Goal: Task Accomplishment & Management: Complete application form

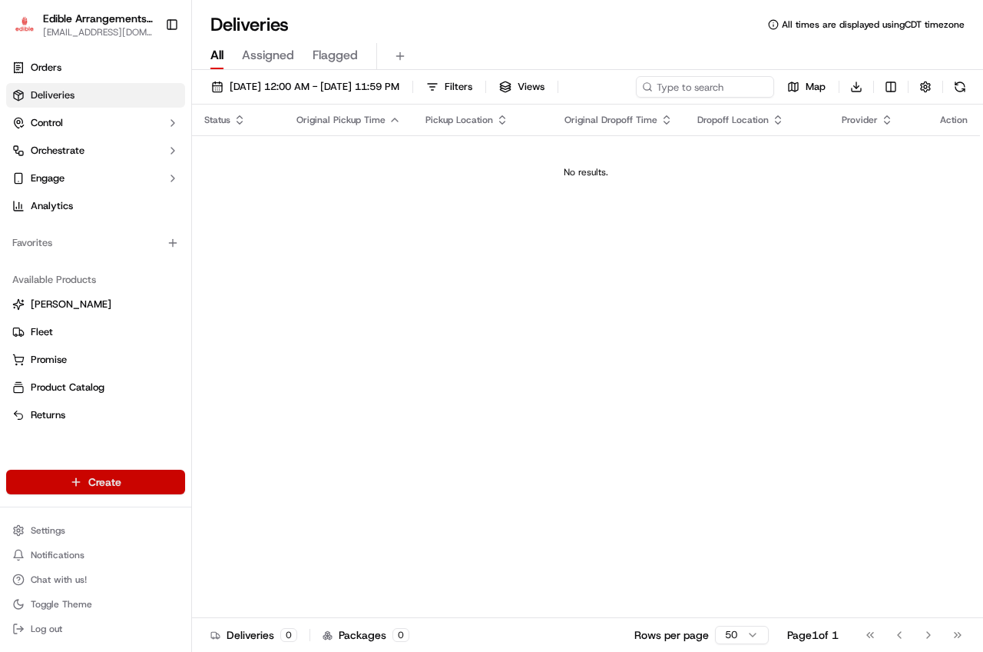
click at [134, 481] on html "Edible Arrangements - [GEOGRAPHIC_DATA][EMAIL_ADDRESS][DOMAIN_NAME] Toggle Side…" at bounding box center [491, 326] width 983 height 652
click at [217, 536] on link "Order" at bounding box center [277, 540] width 171 height 28
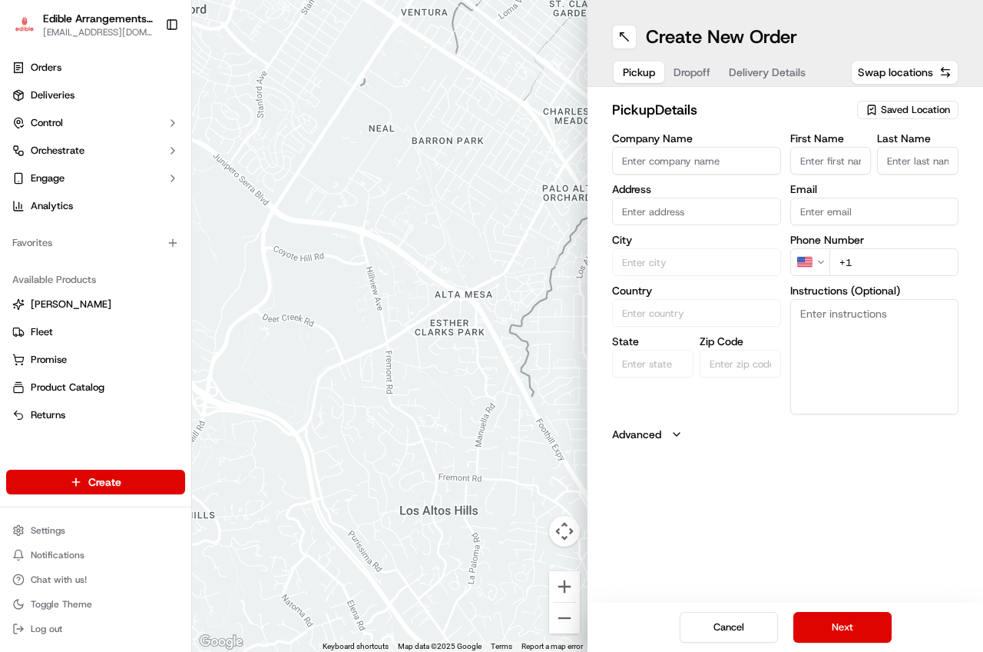
click at [886, 110] on span "Saved Location" at bounding box center [915, 110] width 69 height 14
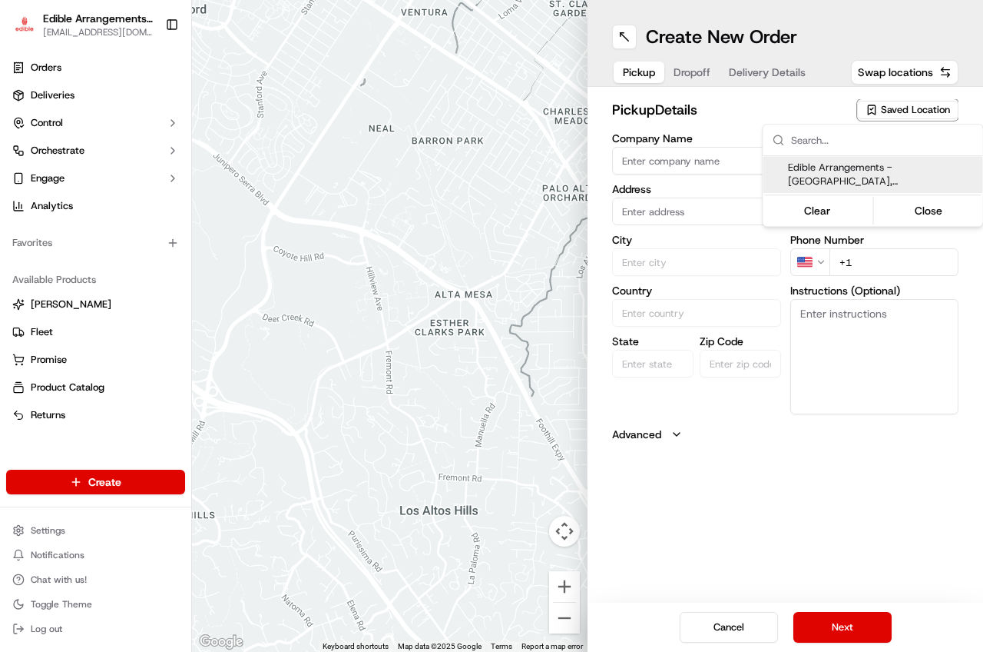
click at [837, 183] on span "Edible Arrangements - [GEOGRAPHIC_DATA], [GEOGRAPHIC_DATA] ([GEOGRAPHIC_DATA])" at bounding box center [882, 175] width 189 height 28
type input "Edible Arrangements - [GEOGRAPHIC_DATA], [GEOGRAPHIC_DATA]"
type input "[STREET_ADDRESS]"
type input "San Antonio"
type input "US"
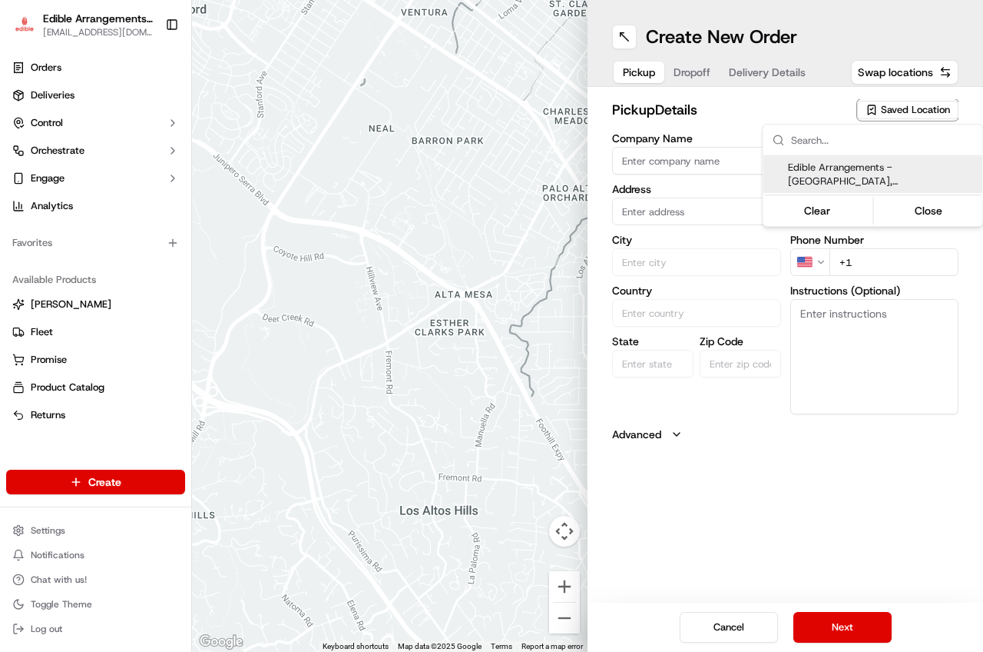
type input "[GEOGRAPHIC_DATA]"
type input "78224"
type input "[EMAIL_ADDRESS][DOMAIN_NAME]"
type input "[PHONE_NUMBER]"
type textarea "Please come inside the store to pick up the arrangement."
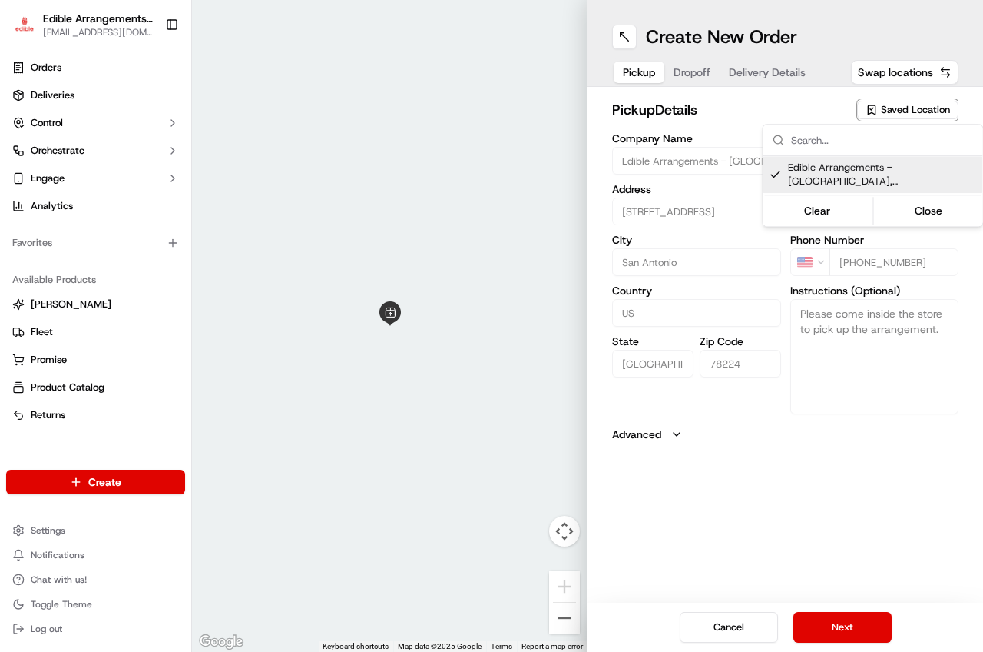
click at [851, 639] on html "Edible Arrangements - [GEOGRAPHIC_DATA][EMAIL_ADDRESS][DOMAIN_NAME] Toggle Side…" at bounding box center [491, 326] width 983 height 652
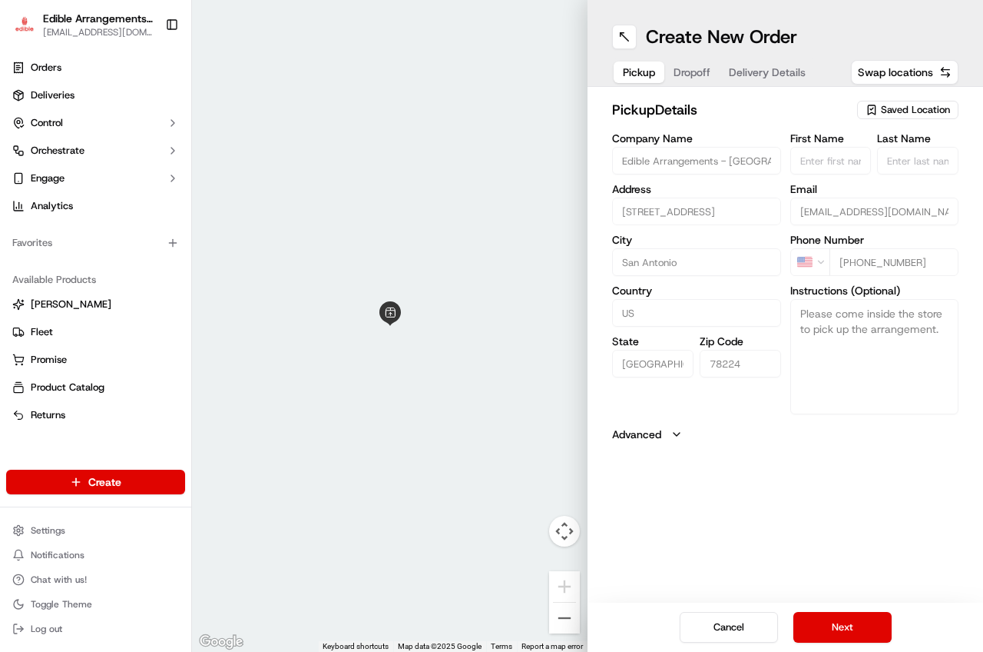
click at [851, 639] on button "Next" at bounding box center [843, 627] width 98 height 31
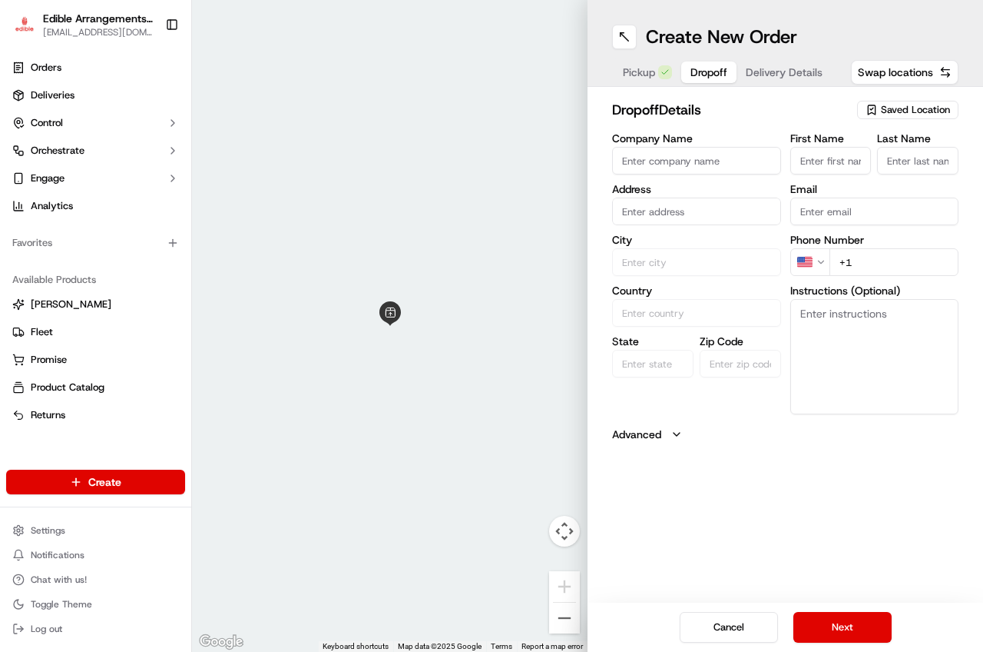
click at [838, 165] on input "First Name" at bounding box center [831, 161] width 81 height 28
type input "[PERSON_NAME]"
click at [882, 165] on input "Last Name" at bounding box center [917, 161] width 81 height 28
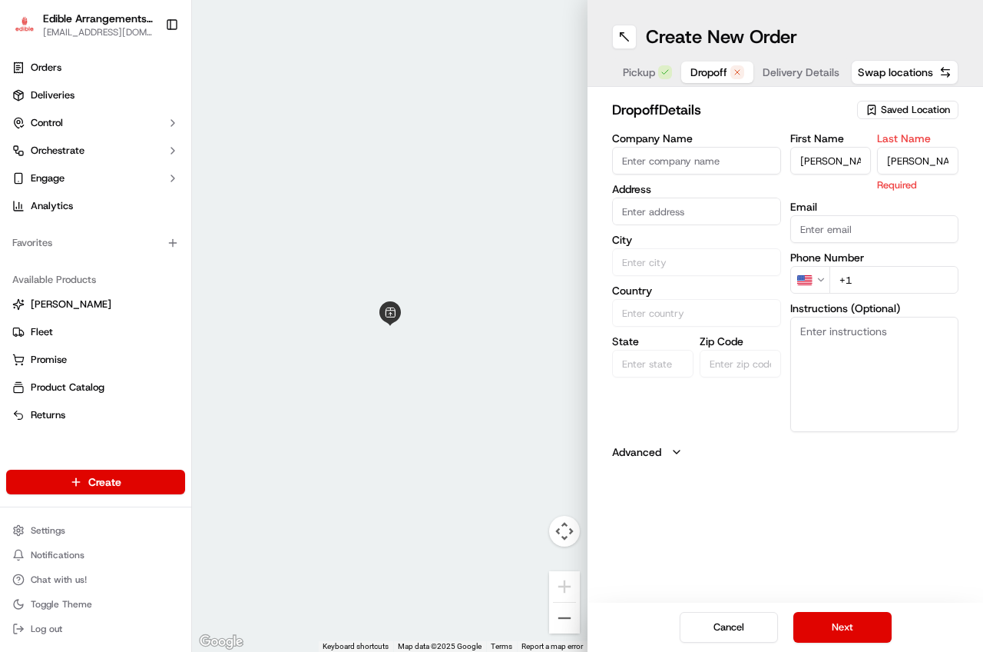
type input "[PERSON_NAME]"
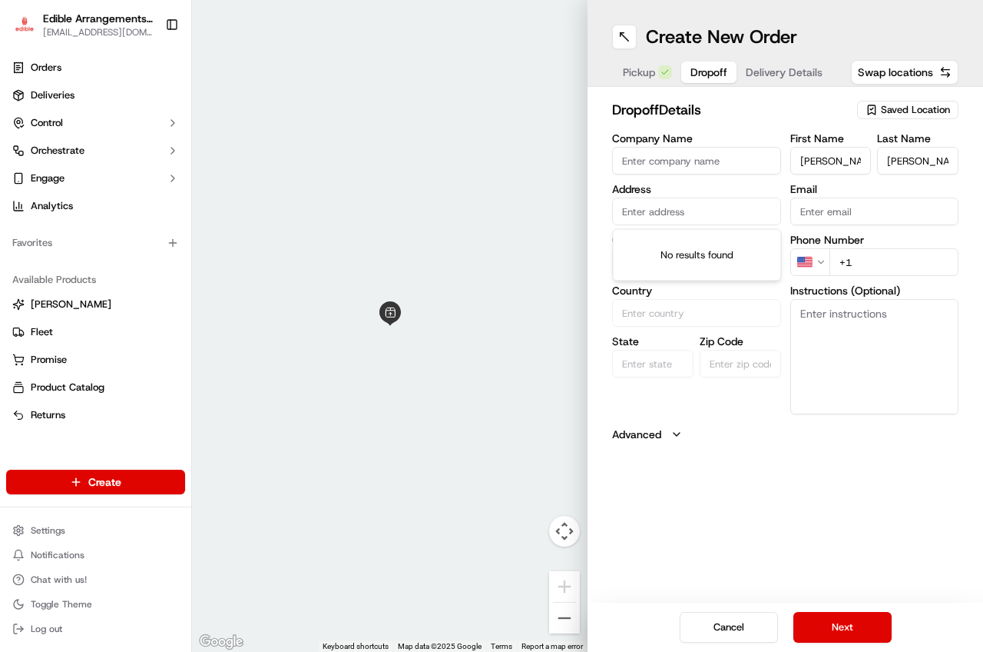
click at [715, 221] on input "text" at bounding box center [696, 211] width 169 height 28
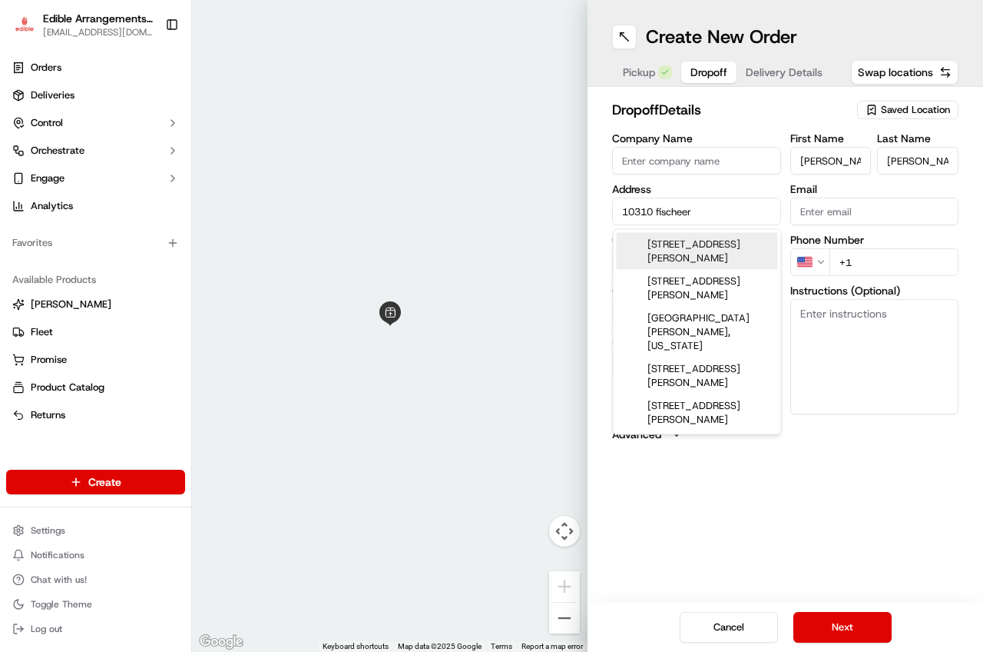
click at [738, 247] on div "[STREET_ADDRESS][PERSON_NAME]" at bounding box center [697, 251] width 161 height 37
type input "[STREET_ADDRESS][PERSON_NAME][PERSON_NAME]"
type input "Von Ormy"
type input "[GEOGRAPHIC_DATA]"
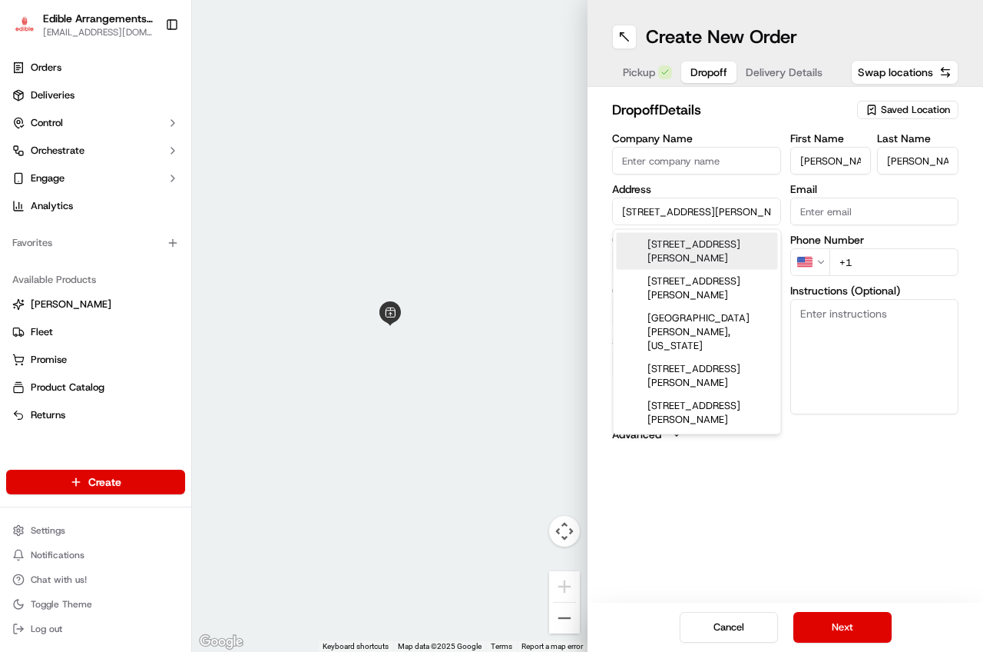
type input "78073"
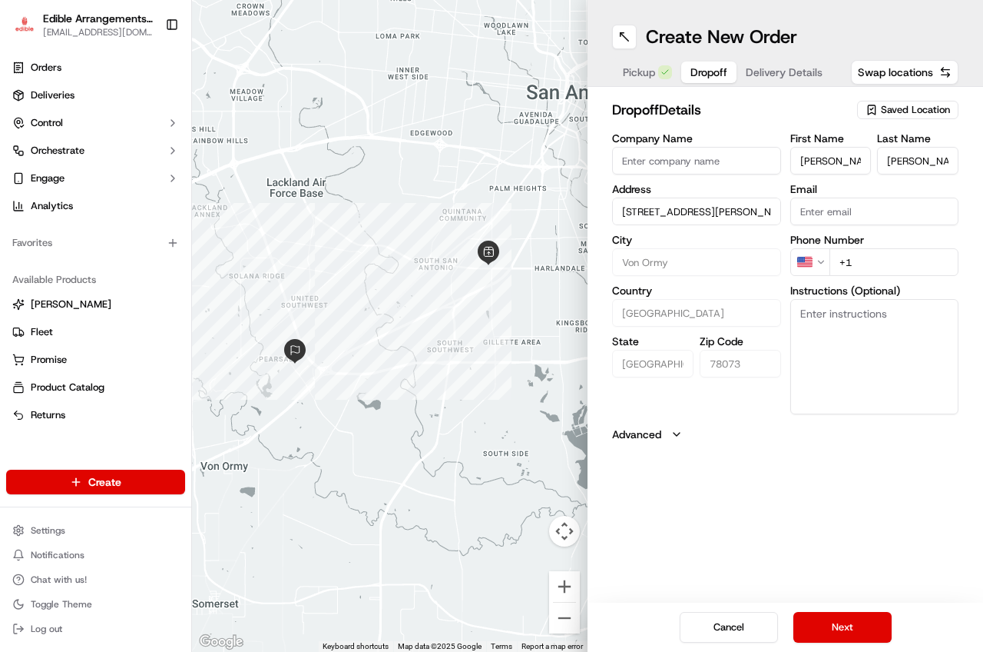
type input "[STREET_ADDRESS][PERSON_NAME][PERSON_NAME]"
click at [835, 343] on textarea "Instructions (Optional)" at bounding box center [875, 356] width 169 height 115
click at [888, 267] on input "+1" at bounding box center [895, 262] width 130 height 28
type input "[PHONE_NUMBER]"
click at [903, 343] on textarea "Instructions (Optional)" at bounding box center [875, 356] width 169 height 115
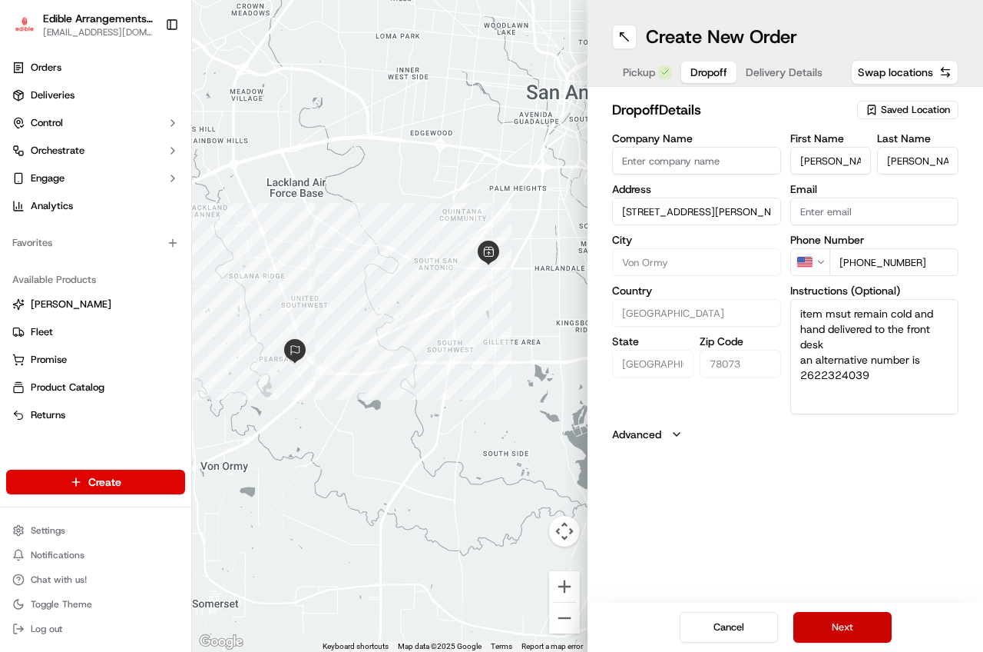
type textarea "item msut remain cold and hand delivered to the front desk an alternative numbe…"
click at [861, 627] on button "Next" at bounding box center [843, 627] width 98 height 31
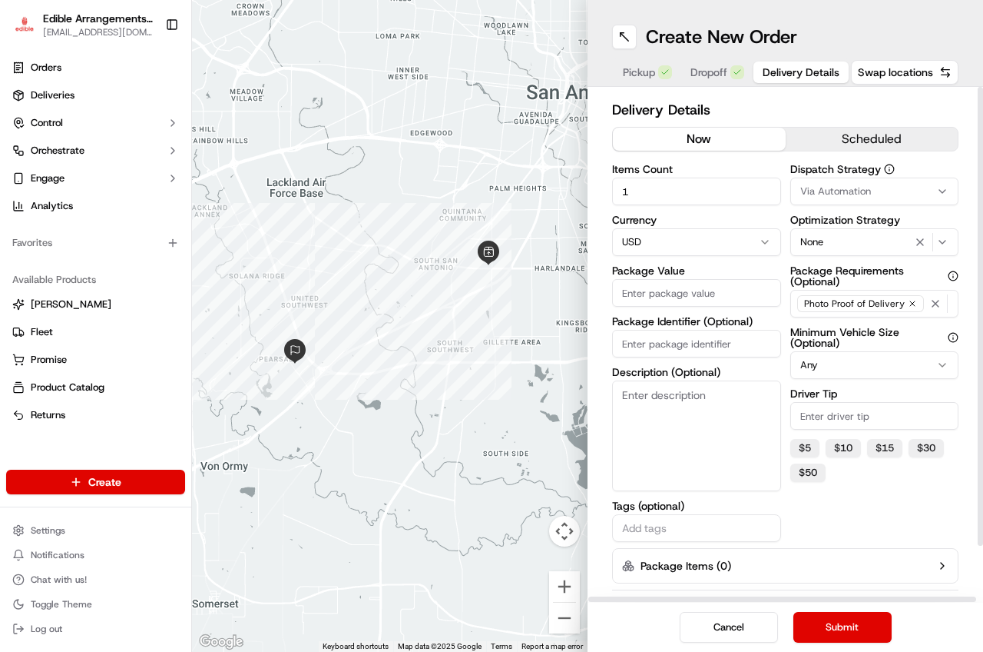
click at [686, 342] on input "Package Identifier (Optional)" at bounding box center [696, 344] width 169 height 28
click at [672, 284] on input "Package Value" at bounding box center [696, 293] width 169 height 28
type input "137.45"
click at [676, 448] on textarea "Description (Optional)" at bounding box center [696, 435] width 169 height 111
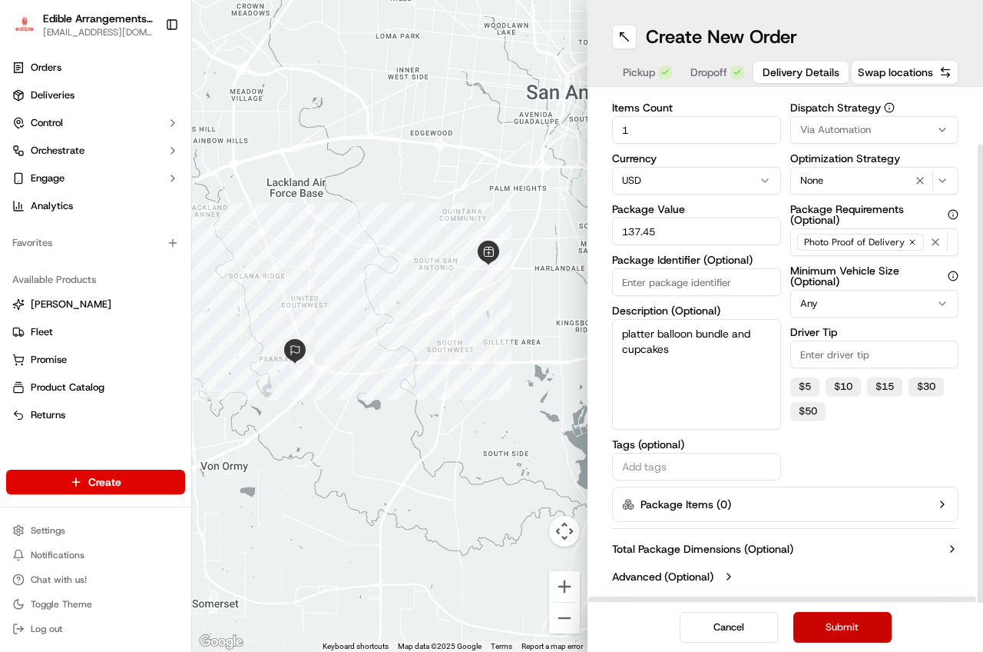
type textarea "platter balloon bundle and cupcakes"
click at [851, 622] on button "Submit" at bounding box center [843, 627] width 98 height 31
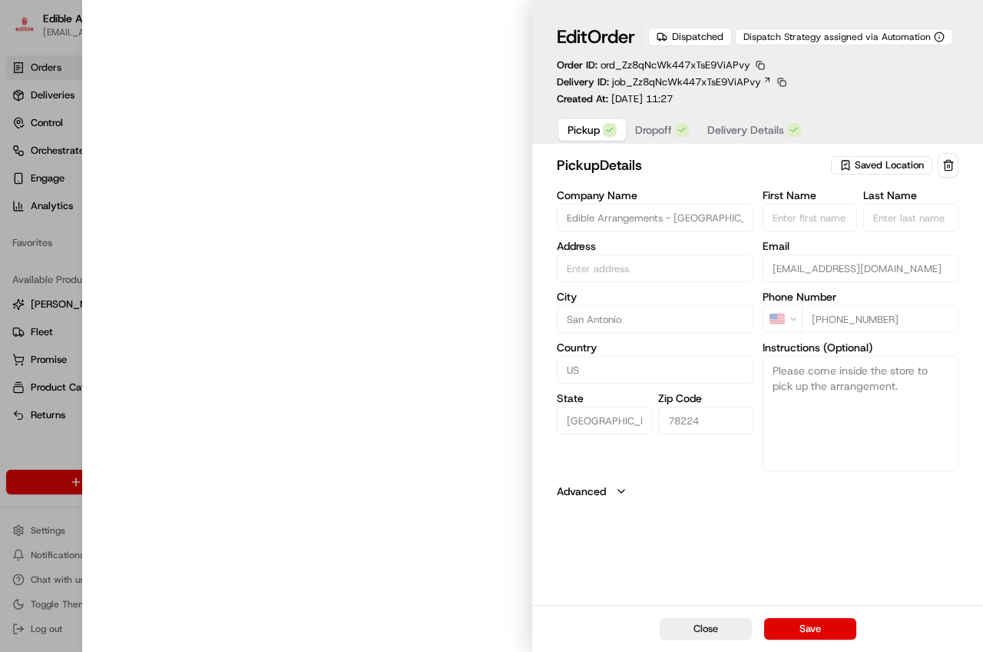
type input "[STREET_ADDRESS]"
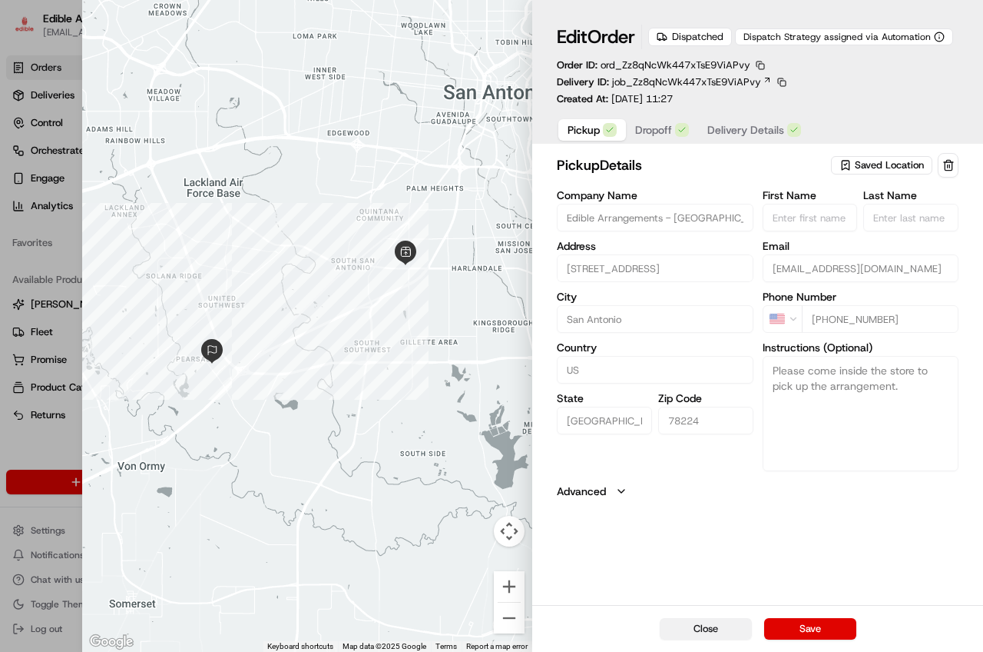
drag, startPoint x: 721, startPoint y: 628, endPoint x: 720, endPoint y: 620, distance: 7.7
click at [721, 627] on button "Close" at bounding box center [706, 629] width 92 height 22
type input "+1"
